Goal: Check status: Check status

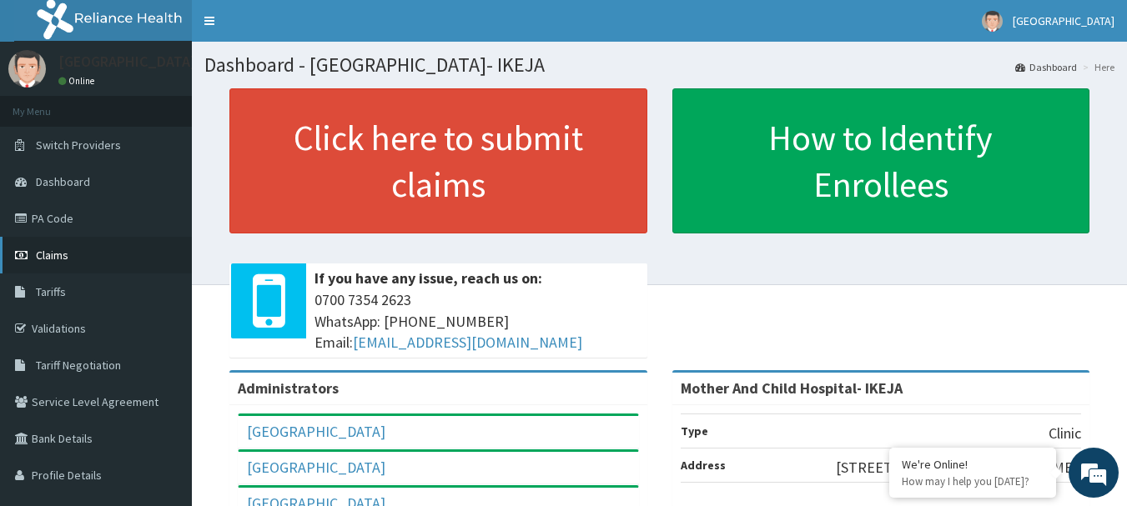
click at [79, 260] on link "Claims" at bounding box center [96, 255] width 192 height 37
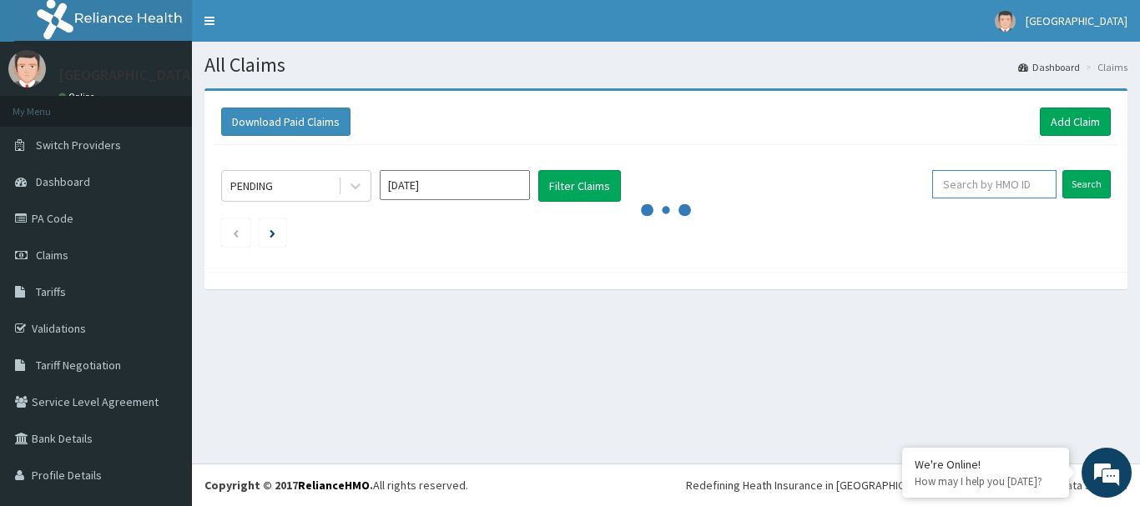
click at [966, 182] on input "text" at bounding box center [994, 184] width 124 height 28
click at [960, 181] on input "FADIPE" at bounding box center [968, 184] width 112 height 28
type input "F"
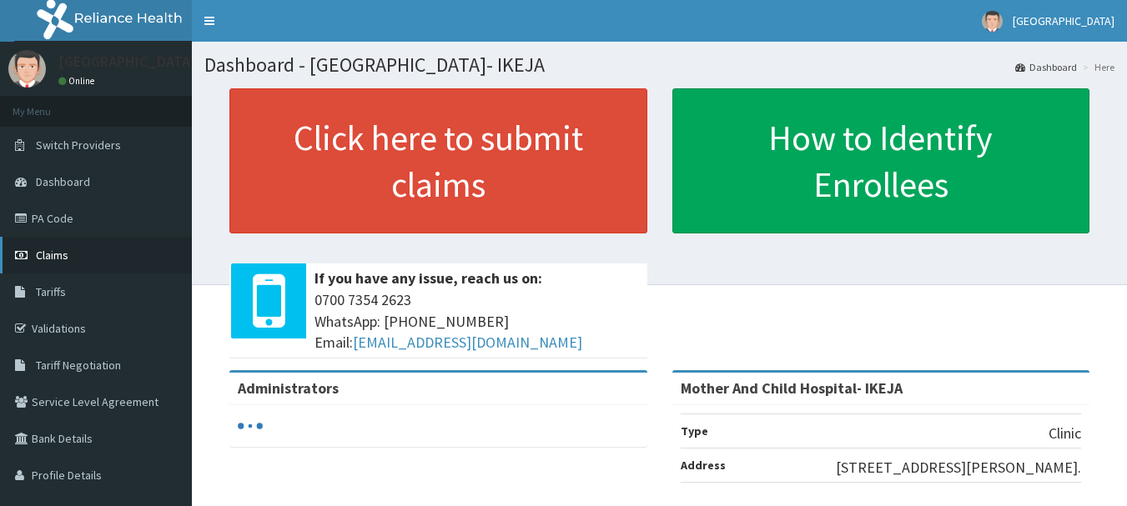
click at [91, 248] on link "Claims" at bounding box center [96, 255] width 192 height 37
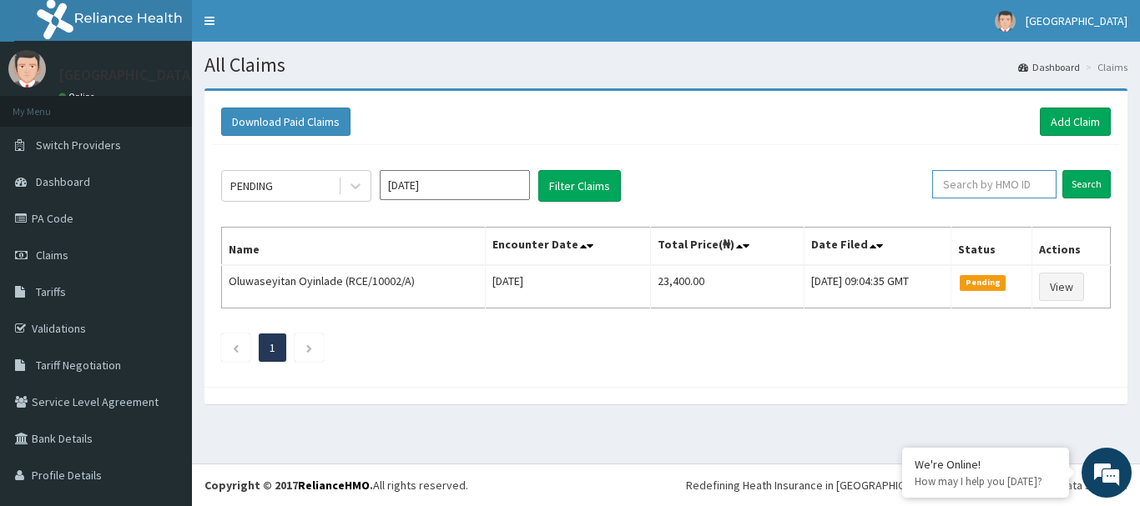
click at [941, 183] on input "text" at bounding box center [994, 184] width 124 height 28
type input "MAD/10005/D"
click at [1062, 178] on input "Search" at bounding box center [1086, 184] width 48 height 28
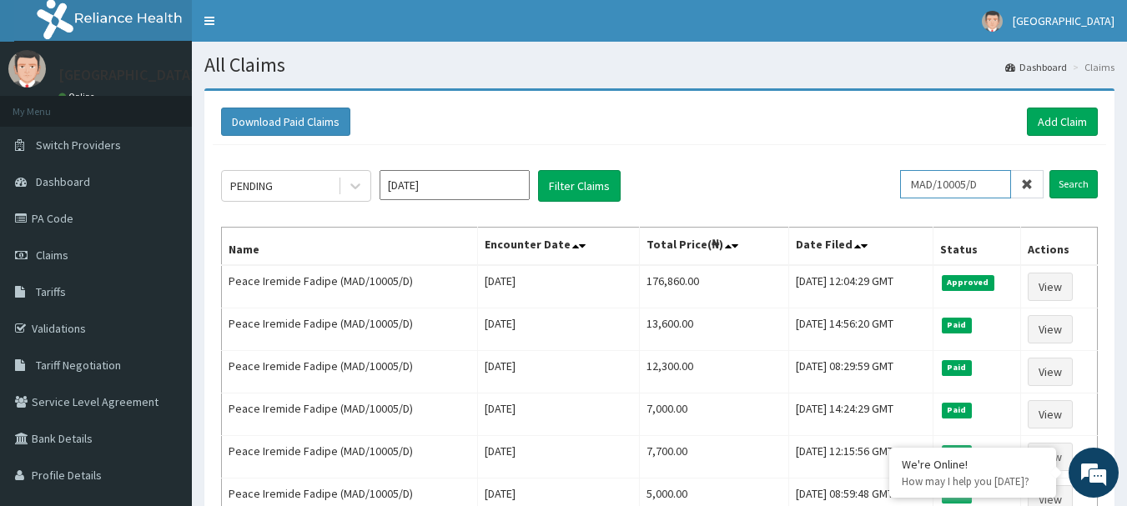
drag, startPoint x: 1010, startPoint y: 181, endPoint x: 838, endPoint y: 203, distance: 173.2
type input "SWG/10222/A"
click at [1086, 184] on input "Search" at bounding box center [1074, 184] width 48 height 28
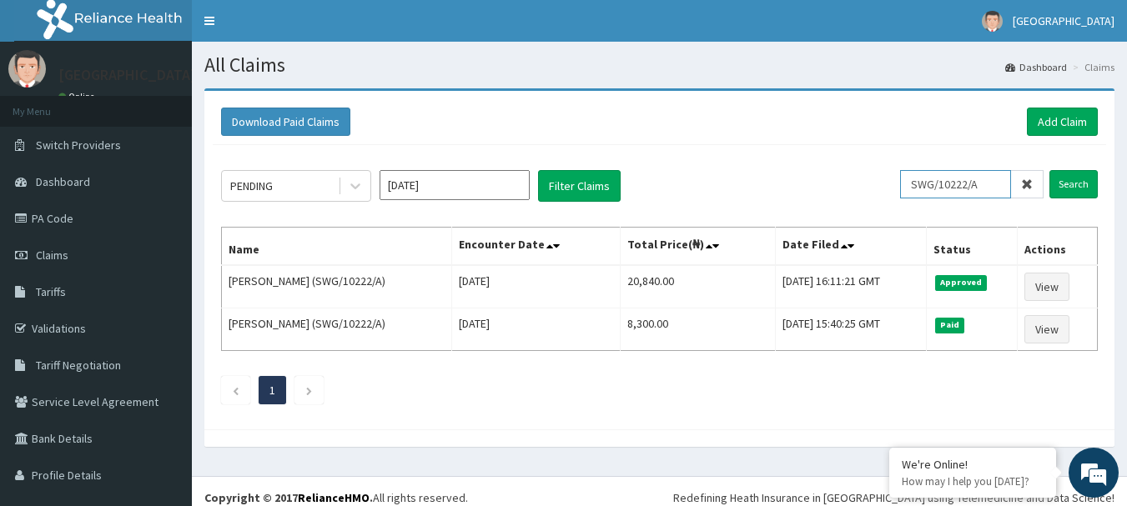
drag, startPoint x: 980, startPoint y: 184, endPoint x: 768, endPoint y: 195, distance: 212.2
click at [773, 196] on div "PENDING Oct 2025 Filter Claims SWG/10222/A Search" at bounding box center [659, 186] width 877 height 32
type input "IML/10016/A"
click at [1051, 199] on input "Search" at bounding box center [1074, 184] width 48 height 28
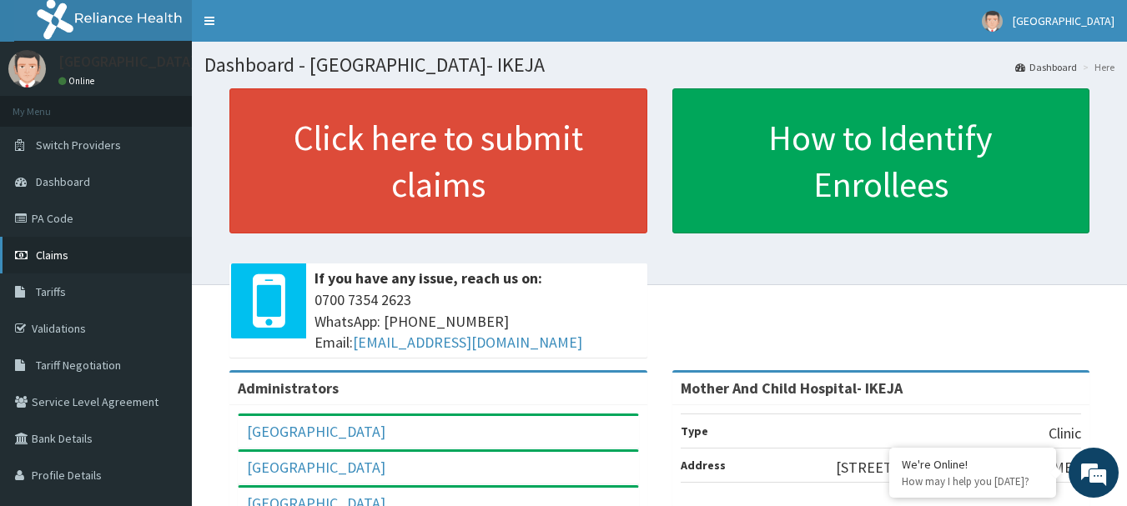
click at [63, 258] on span "Claims" at bounding box center [52, 255] width 33 height 15
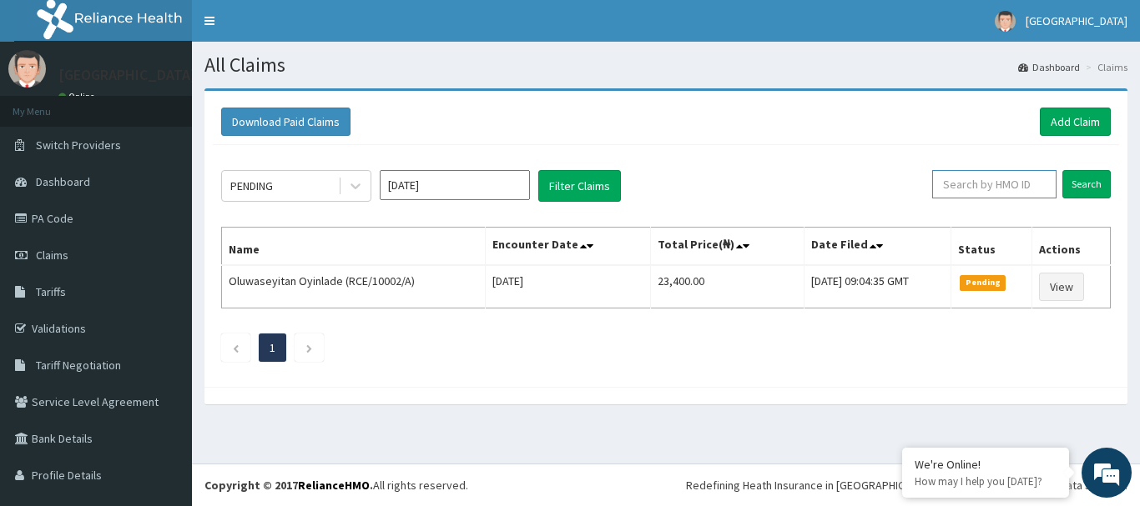
click at [955, 195] on input "text" at bounding box center [994, 184] width 124 height 28
type input "IML/10016/A"
click at [1076, 185] on input "Search" at bounding box center [1086, 184] width 48 height 28
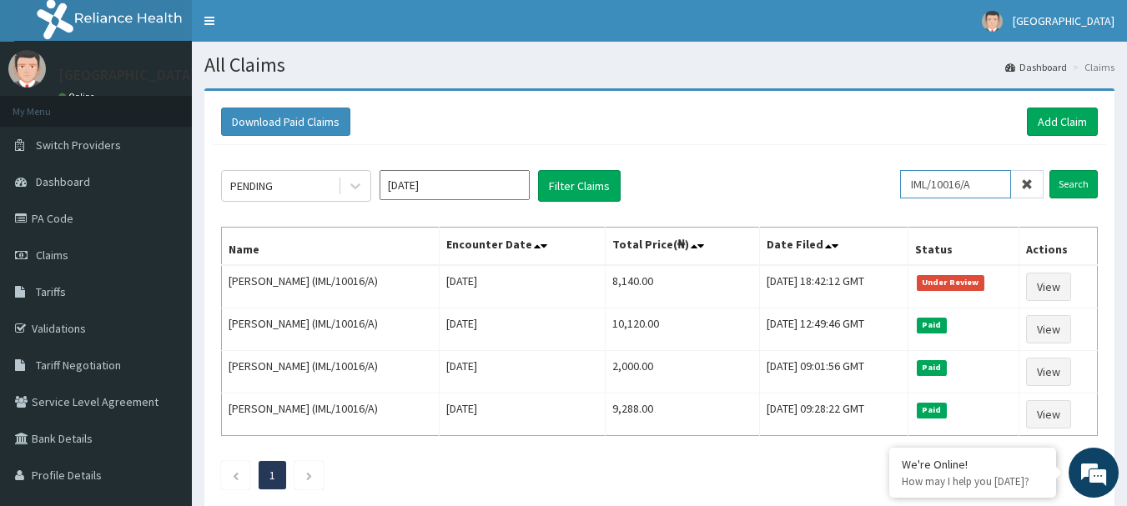
drag, startPoint x: 992, startPoint y: 189, endPoint x: 820, endPoint y: 211, distance: 173.2
click at [821, 211] on div "PENDING Oct 2025 Filter Claims IML/10016/A Search Name Encounter Date Total Pri…" at bounding box center [660, 325] width 894 height 361
type input "F"
type input "MAD/10005/B"
click at [1062, 187] on input "Search" at bounding box center [1074, 184] width 48 height 28
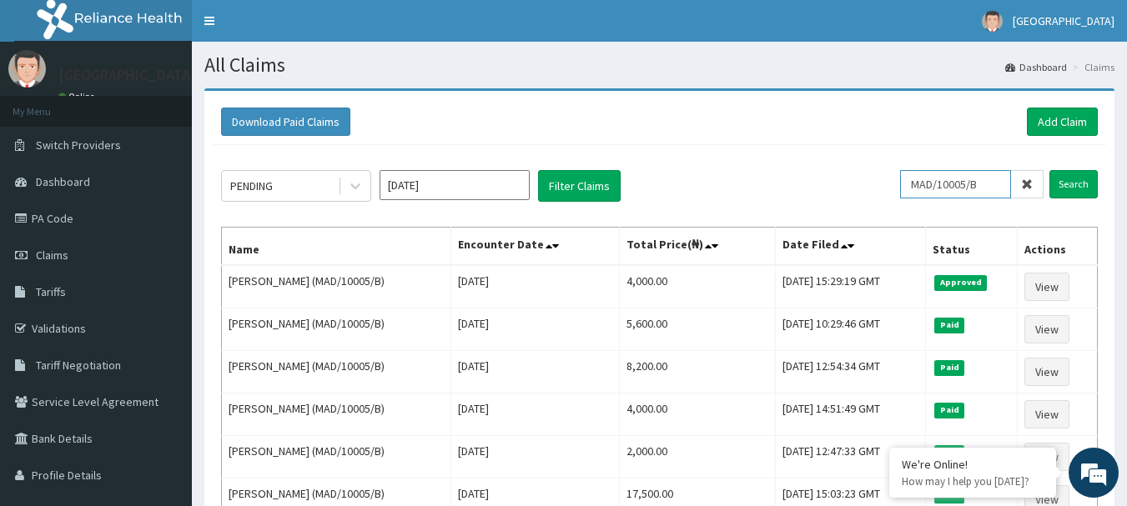
drag, startPoint x: 988, startPoint y: 183, endPoint x: 814, endPoint y: 154, distance: 176.0
click at [832, 194] on div "PENDING Oct 2025 Filter Claims MAD/10005/B Search" at bounding box center [659, 186] width 877 height 32
type input "SWG/10010/A"
click at [1068, 181] on input "Search" at bounding box center [1074, 184] width 48 height 28
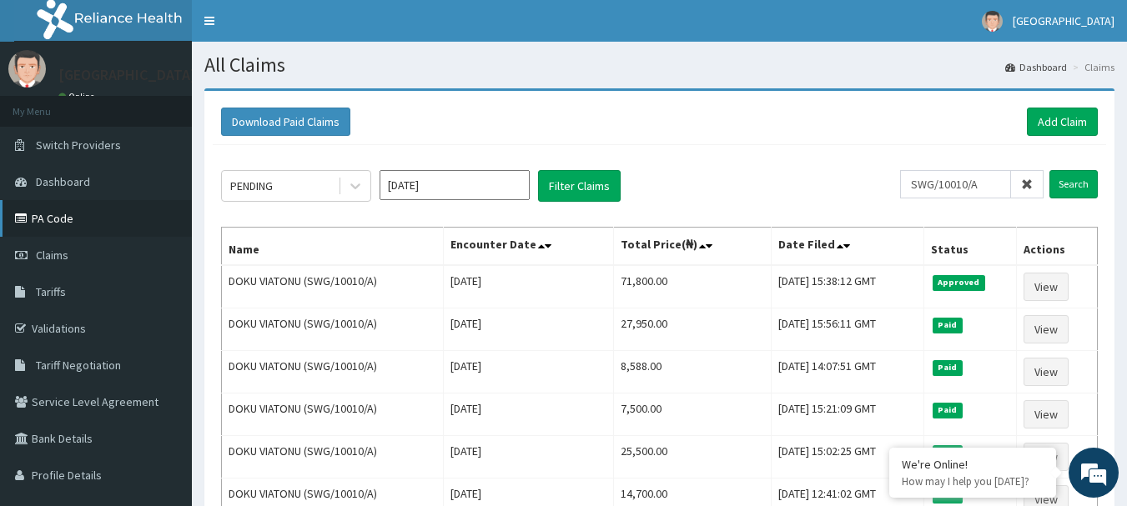
click at [50, 218] on link "PA Code" at bounding box center [96, 218] width 192 height 37
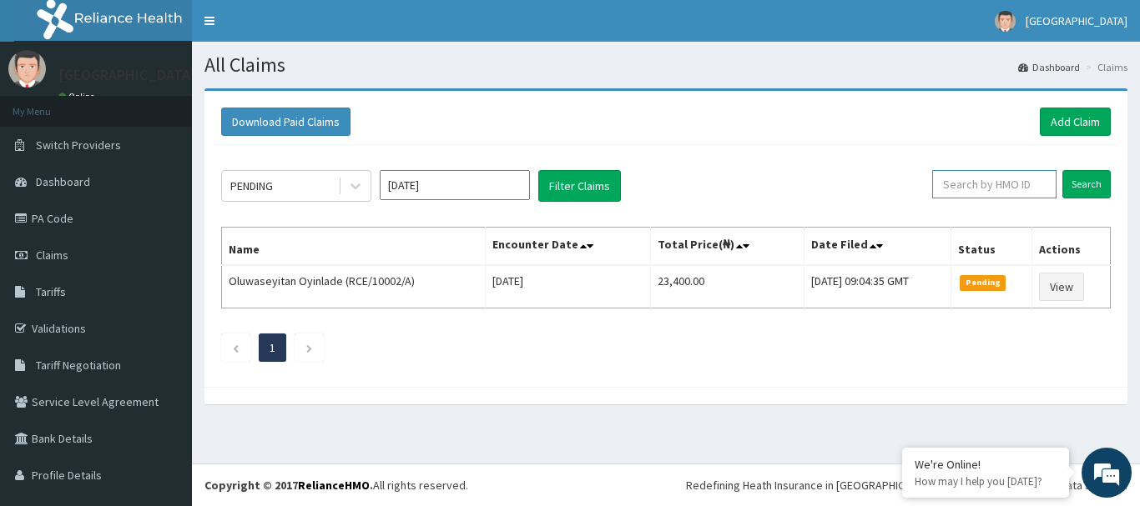
click at [970, 188] on input "text" at bounding box center [994, 184] width 124 height 28
click at [1078, 191] on input "Search" at bounding box center [1086, 184] width 48 height 28
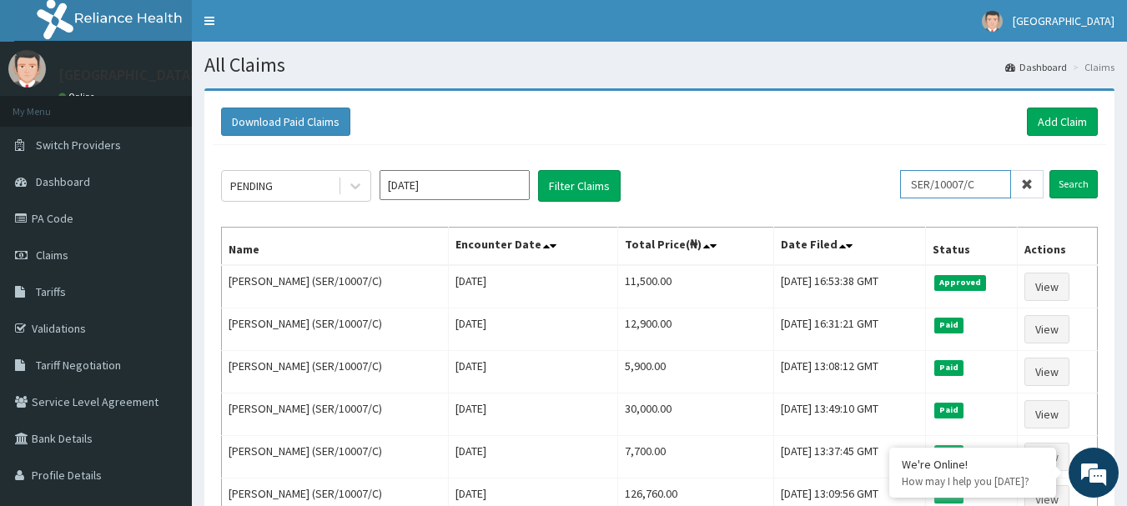
click at [990, 187] on input "SER/10007/C" at bounding box center [955, 184] width 111 height 28
type input "S"
type input "SOG/10047/A"
click at [1058, 184] on input "Search" at bounding box center [1074, 184] width 48 height 28
